Goal: Task Accomplishment & Management: Complete application form

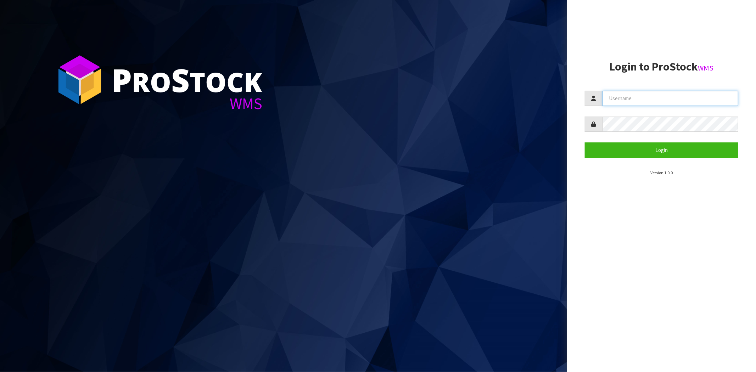
click at [636, 100] on input "text" at bounding box center [670, 98] width 136 height 15
type input "[PERSON_NAME][EMAIL_ADDRESS][DOMAIN_NAME]"
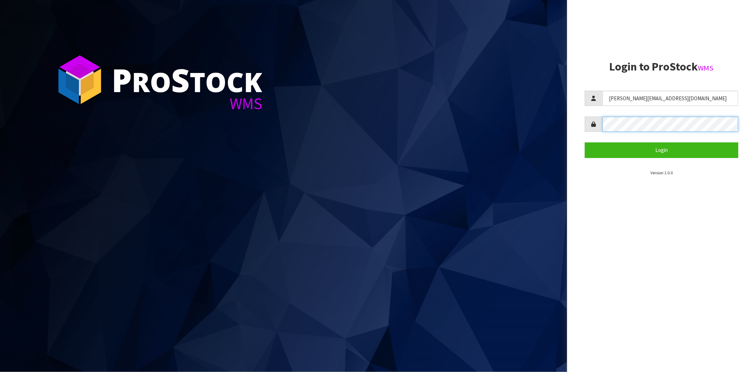
click at [585, 142] on button "Login" at bounding box center [661, 149] width 153 height 15
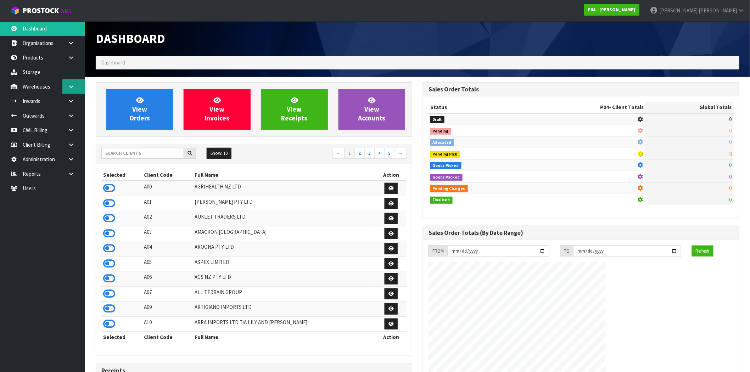
click at [73, 91] on link at bounding box center [73, 86] width 23 height 15
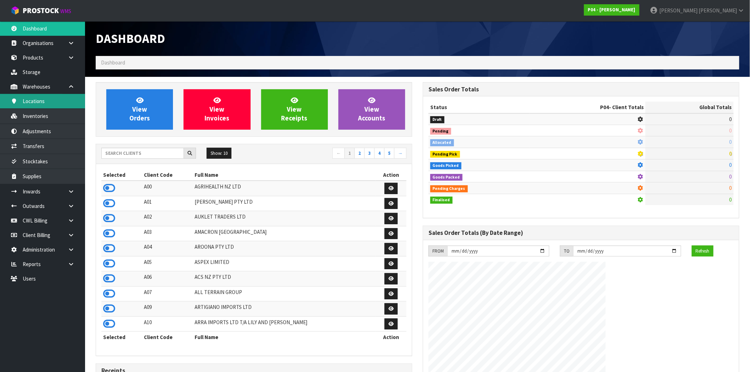
click at [39, 106] on link "Locations" at bounding box center [42, 101] width 85 height 15
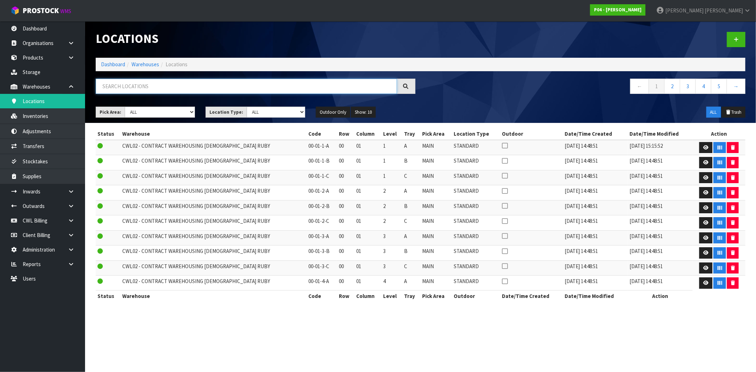
click at [246, 90] on input "text" at bounding box center [246, 86] width 301 height 15
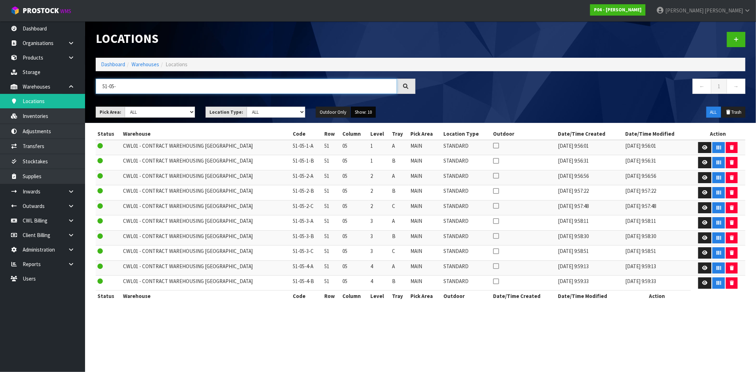
type input "51-05-"
click at [365, 112] on button "Show: 10" at bounding box center [363, 112] width 25 height 11
click at [361, 158] on link "50" at bounding box center [379, 155] width 56 height 10
click at [739, 37] on link at bounding box center [736, 39] width 18 height 15
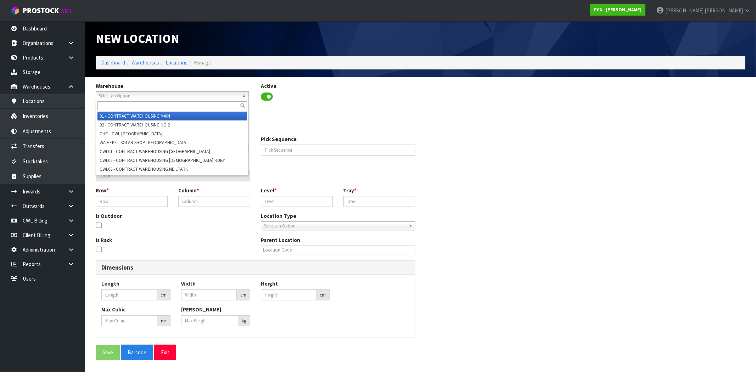
click at [128, 96] on span "Select an Option" at bounding box center [169, 96] width 140 height 9
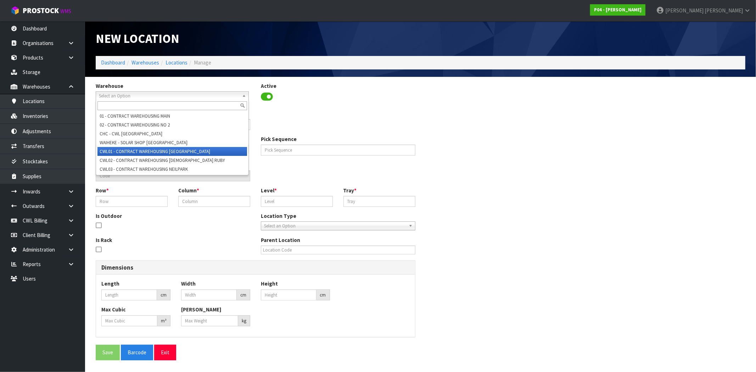
click at [135, 151] on li "CWL01 - CONTRACT WAREHOUSING [GEOGRAPHIC_DATA]" at bounding box center [172, 151] width 150 height 9
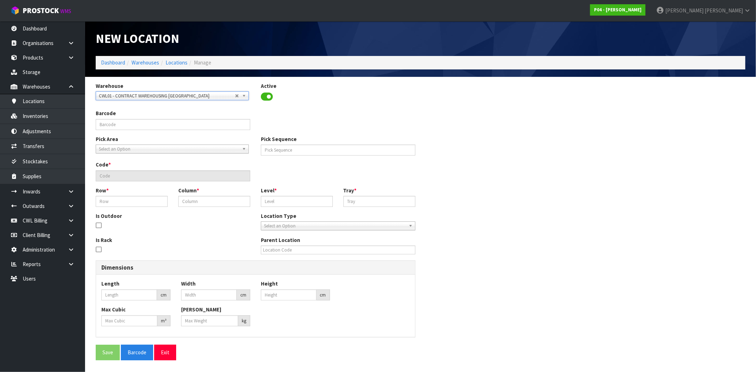
click at [114, 149] on span "Select an Option" at bounding box center [169, 149] width 140 height 9
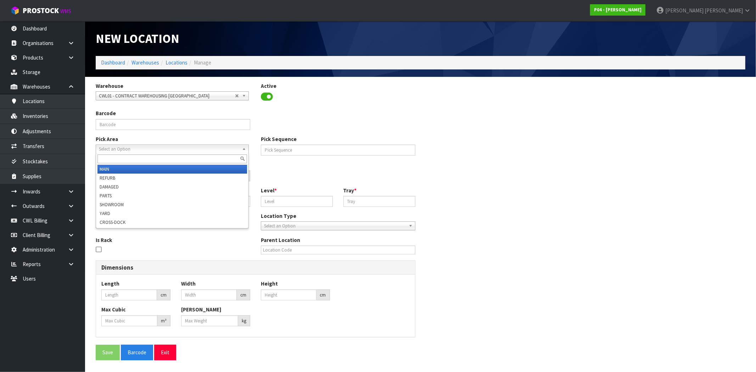
click at [121, 171] on li "MAIN" at bounding box center [172, 169] width 150 height 9
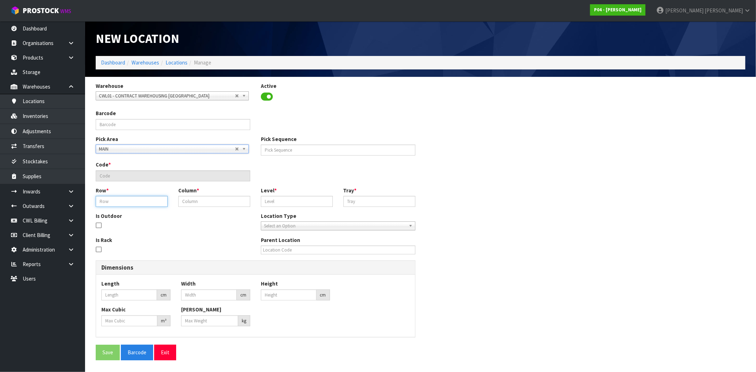
click at [116, 200] on input "text" at bounding box center [132, 201] width 72 height 11
type input "51"
type input "05"
type input "5"
type input "51-05-5-A"
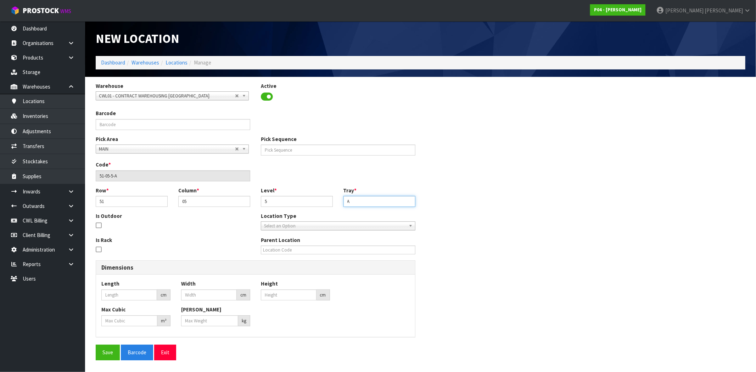
type input "A"
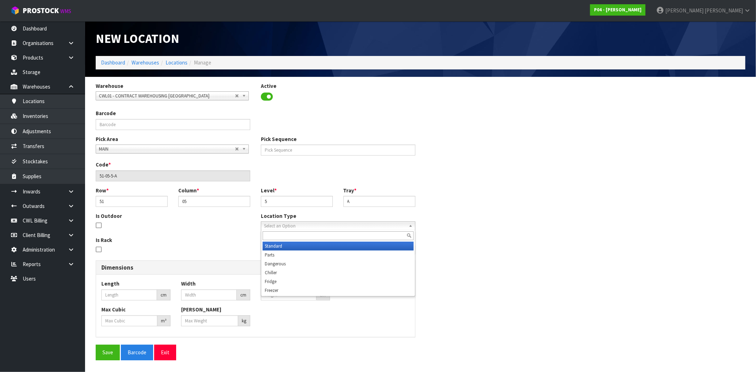
click at [287, 228] on span "Select an Option" at bounding box center [335, 226] width 142 height 9
click at [296, 245] on li "Standard" at bounding box center [338, 246] width 151 height 9
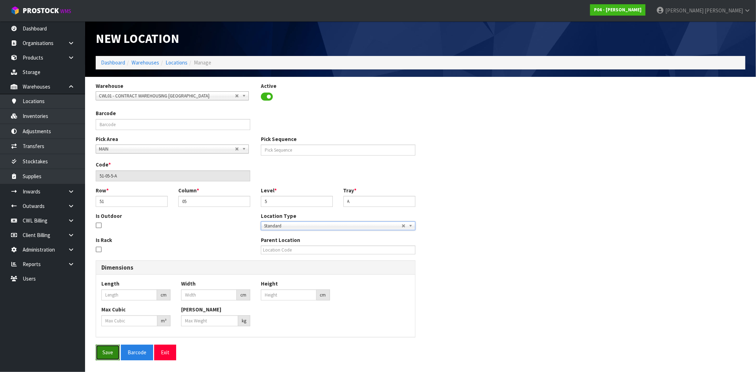
click at [111, 356] on button "Save" at bounding box center [108, 352] width 24 height 15
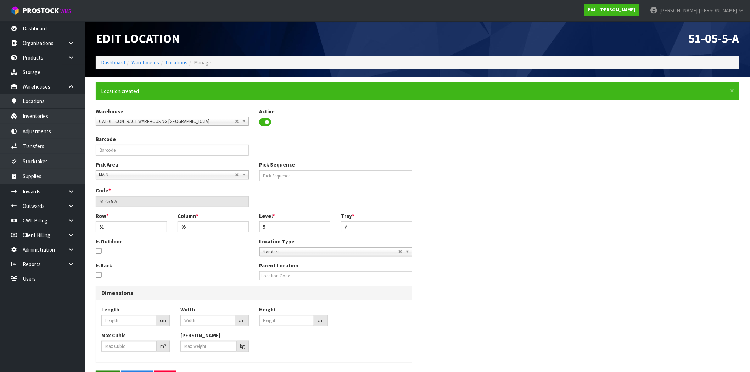
type input "0"
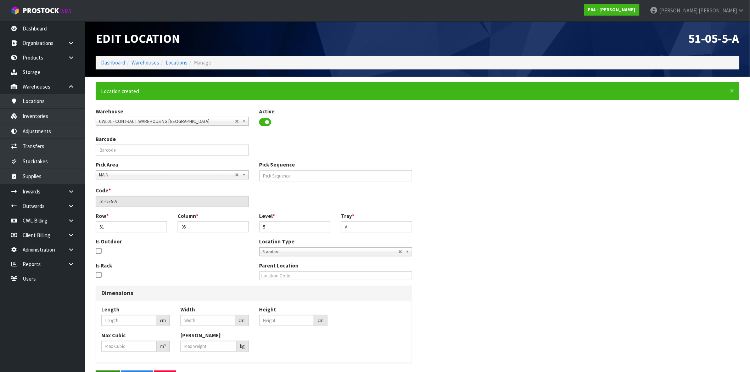
type input "0"
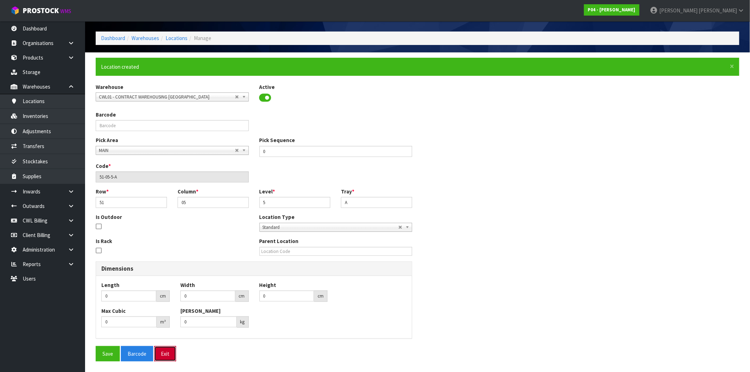
click at [167, 353] on button "Exit" at bounding box center [165, 353] width 22 height 15
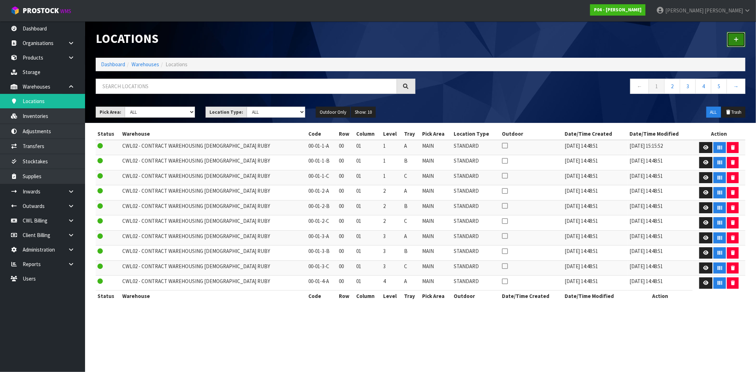
drag, startPoint x: 738, startPoint y: 36, endPoint x: 724, endPoint y: 58, distance: 26.0
click at [738, 36] on link at bounding box center [736, 39] width 18 height 15
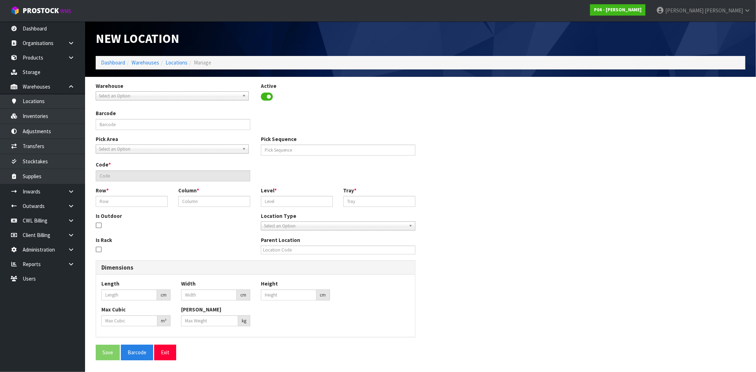
click at [123, 96] on span "Select an Option" at bounding box center [169, 96] width 140 height 9
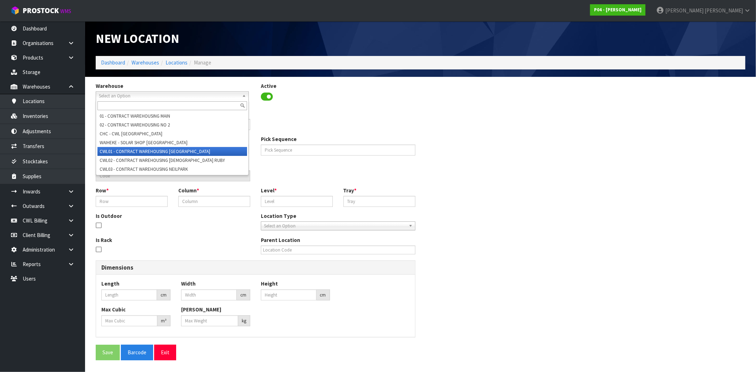
click at [125, 149] on li "CWL01 - CONTRACT WAREHOUSING [GEOGRAPHIC_DATA]" at bounding box center [172, 151] width 150 height 9
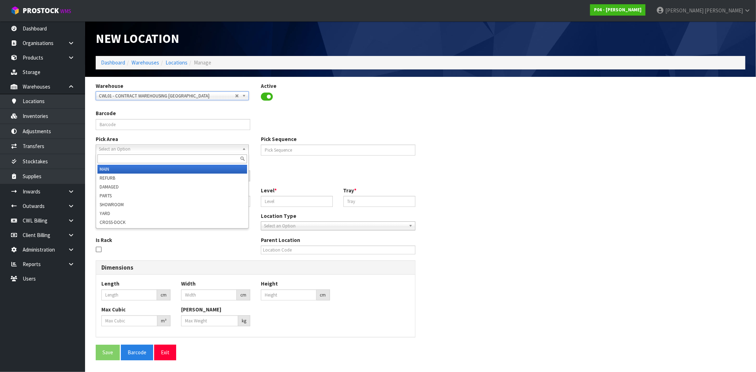
click at [118, 151] on span "Select an Option" at bounding box center [169, 149] width 140 height 9
click at [111, 168] on li "MAIN" at bounding box center [172, 169] width 150 height 9
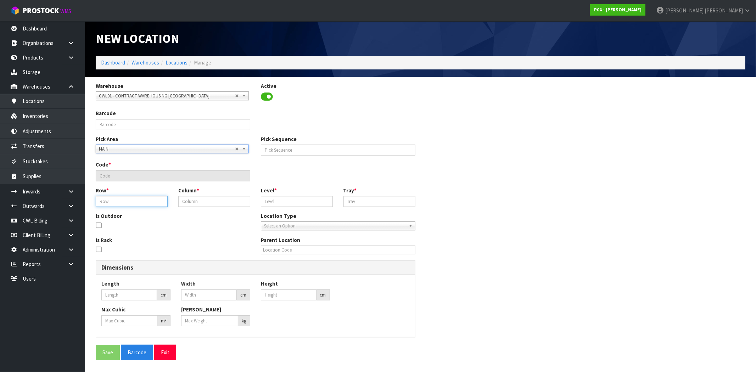
click at [121, 199] on input "text" at bounding box center [132, 201] width 72 height 11
type input "51"
type input "05"
type input "5"
type input "51-05-5-B"
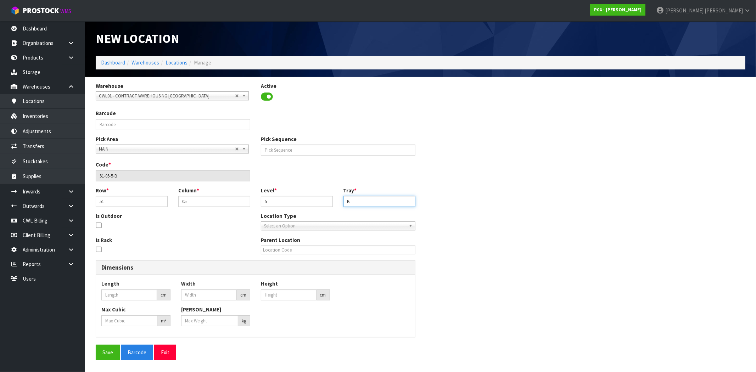
type input "B"
click at [269, 227] on span "Select an Option" at bounding box center [335, 226] width 142 height 9
click at [284, 248] on li "Standard" at bounding box center [338, 246] width 151 height 9
click at [111, 358] on button "Save" at bounding box center [108, 352] width 24 height 15
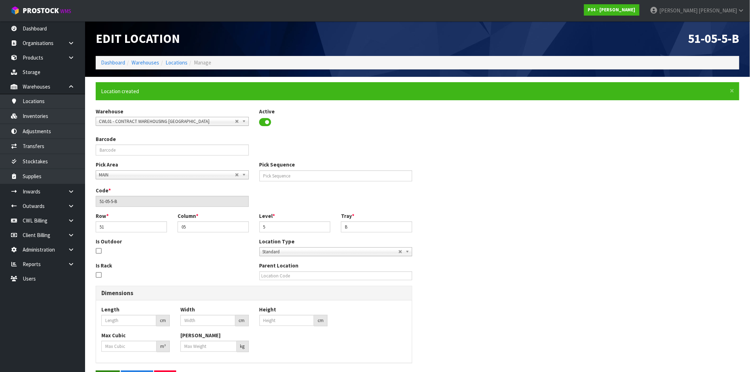
type input "0"
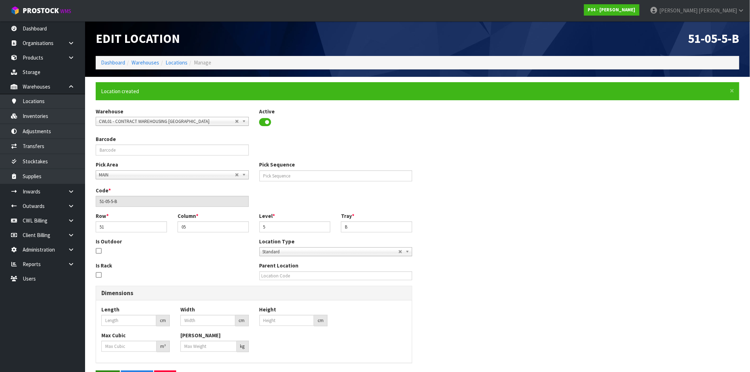
type input "0"
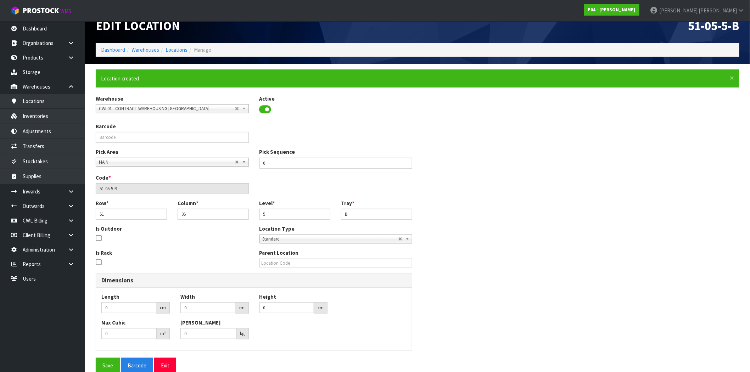
scroll to position [25, 0]
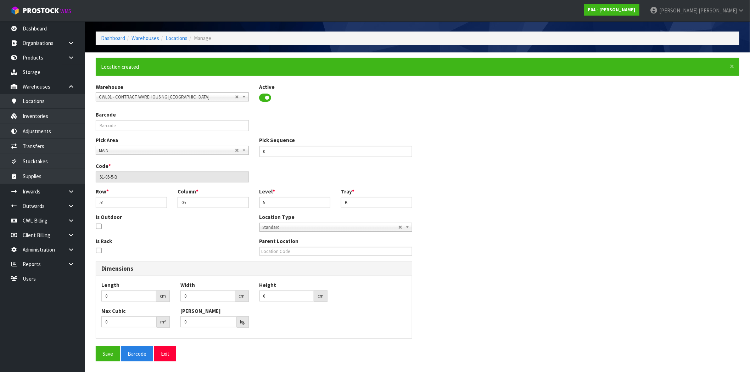
click at [175, 355] on div "Save Barcode Exit" at bounding box center [417, 353] width 643 height 15
click at [169, 354] on button "Exit" at bounding box center [165, 353] width 22 height 15
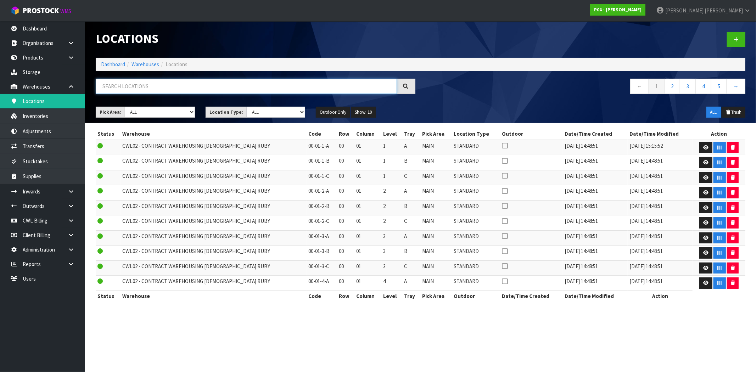
click at [161, 86] on input "text" at bounding box center [246, 86] width 301 height 15
type input "0"
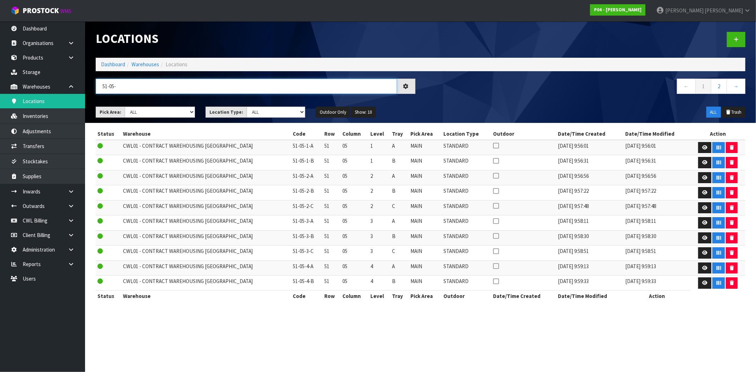
type input "51-05-5"
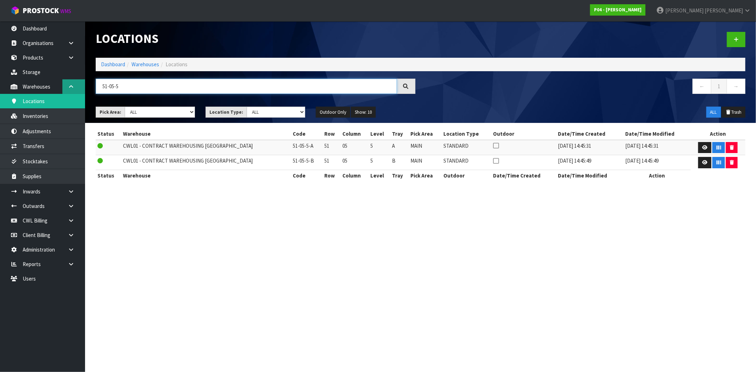
drag, startPoint x: 133, startPoint y: 86, endPoint x: 84, endPoint y: 86, distance: 49.6
click at [84, 86] on body "Toggle navigation ProStock WMS P04 - [PERSON_NAME] [PERSON_NAME] Logout Dashboa…" at bounding box center [378, 186] width 756 height 372
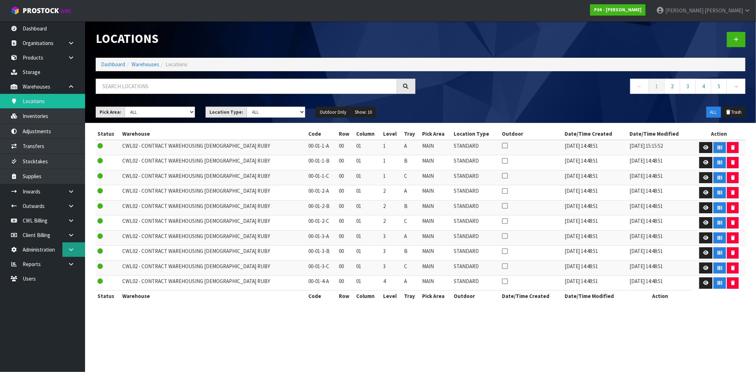
click at [70, 248] on icon at bounding box center [71, 249] width 7 height 5
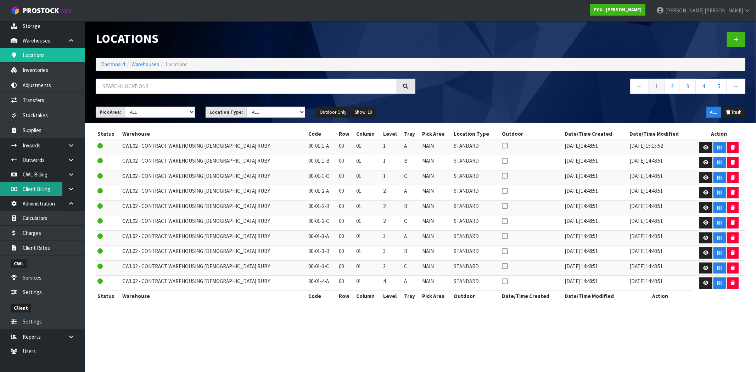
scroll to position [47, 0]
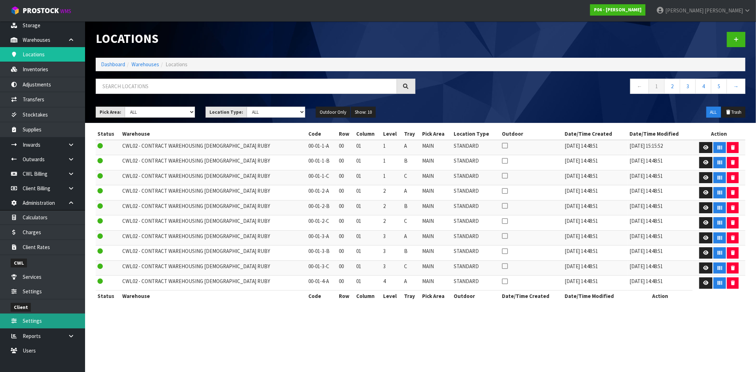
click at [31, 320] on link "Settings" at bounding box center [42, 321] width 85 height 15
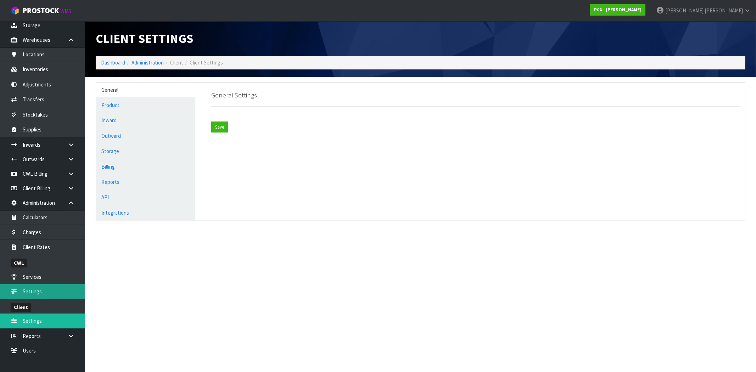
click at [41, 294] on link "Settings" at bounding box center [42, 291] width 85 height 15
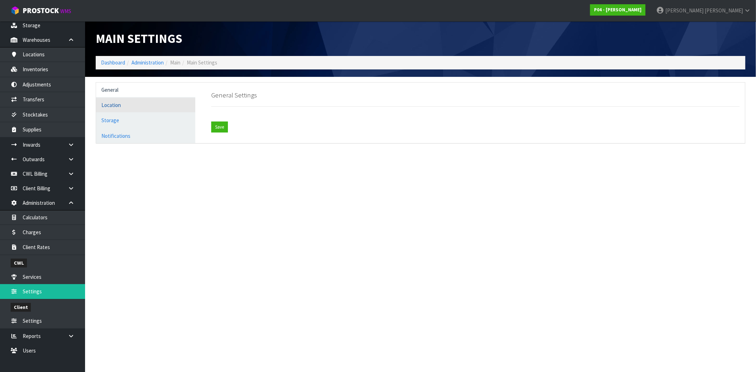
click at [118, 107] on link "Location" at bounding box center [145, 105] width 99 height 15
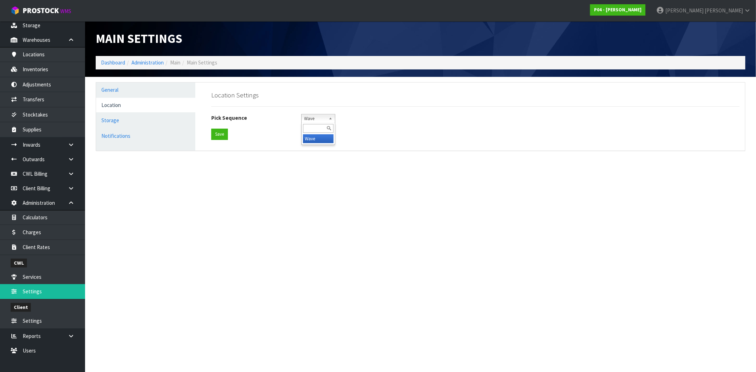
click at [315, 119] on span "Wave" at bounding box center [315, 118] width 22 height 9
click at [217, 135] on button "Save" at bounding box center [219, 134] width 17 height 11
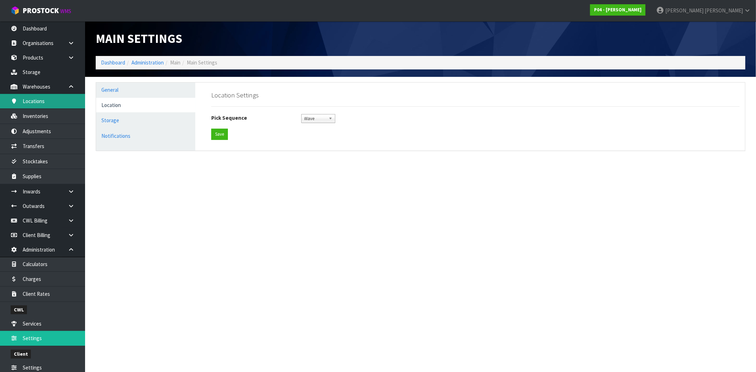
click at [43, 102] on link "Locations" at bounding box center [42, 101] width 85 height 15
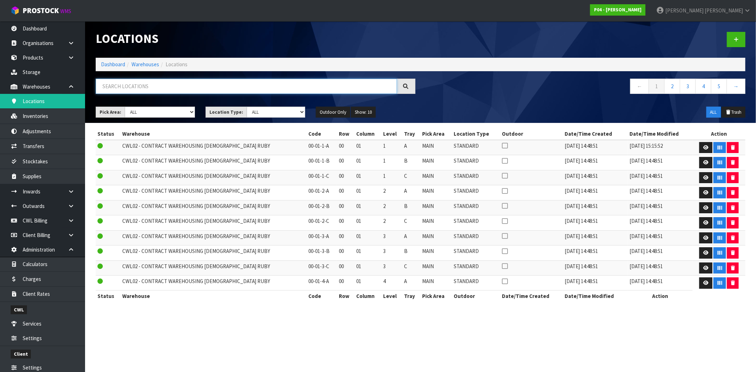
click at [227, 88] on input "text" at bounding box center [246, 86] width 301 height 15
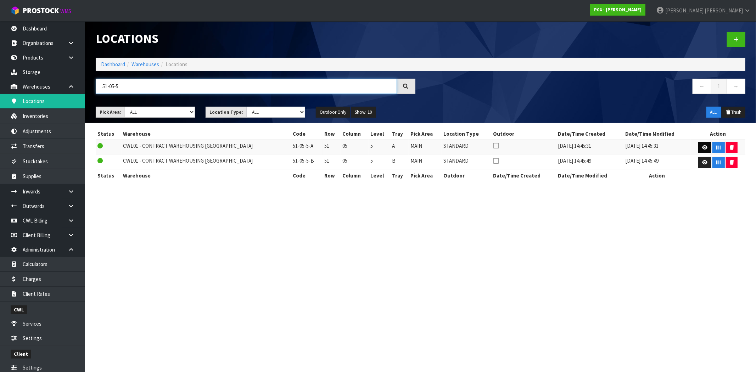
type input "51-05-5"
click at [703, 146] on icon at bounding box center [704, 147] width 5 height 5
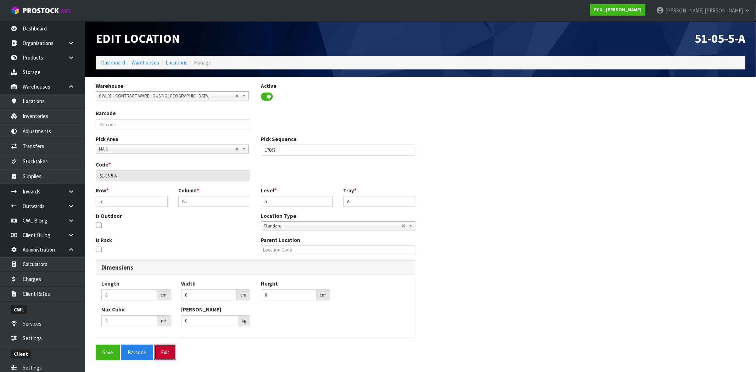
click at [164, 350] on button "Exit" at bounding box center [165, 352] width 22 height 15
